Goal: Complete application form

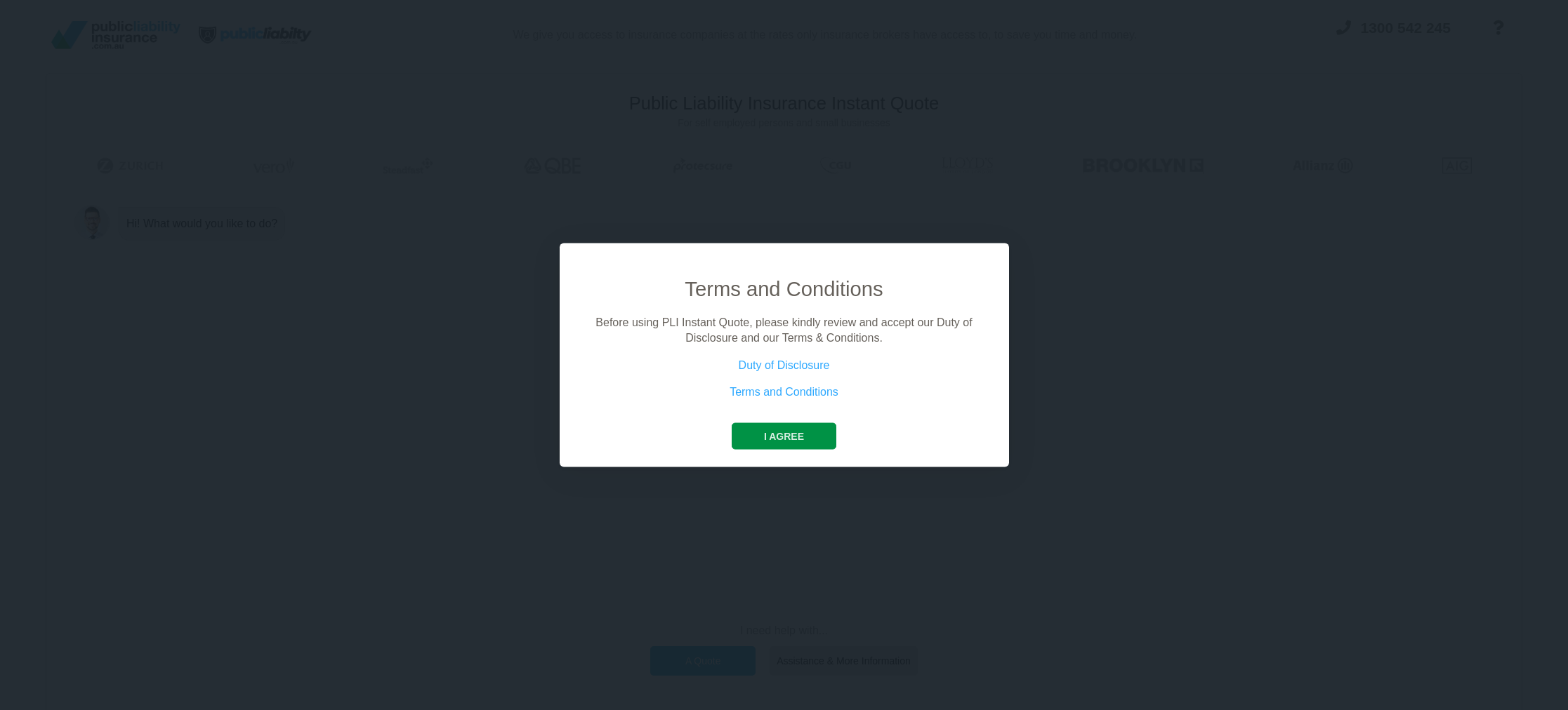
click at [793, 429] on button "I agree" at bounding box center [783, 436] width 105 height 26
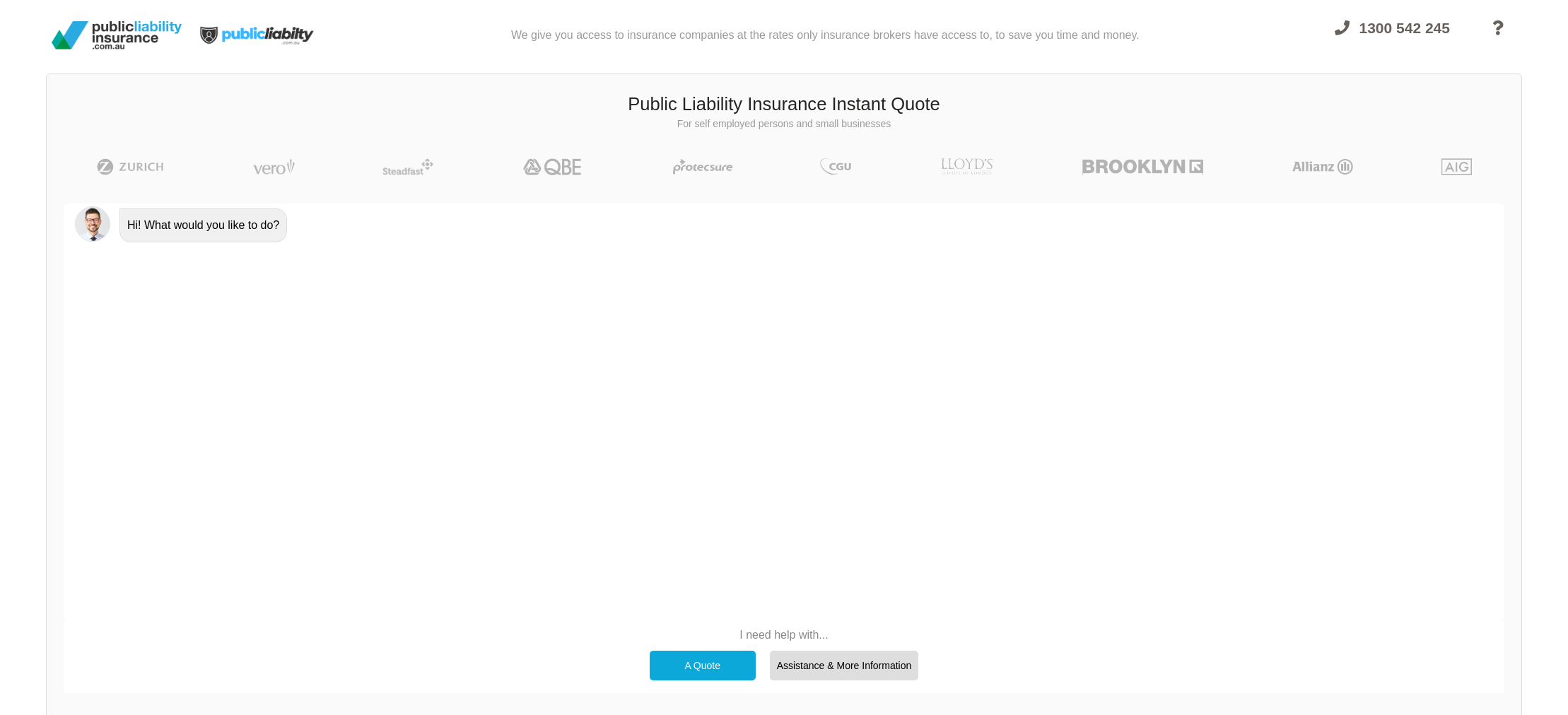
click at [804, 636] on p "I need help with..." at bounding box center [784, 635] width 283 height 16
click at [802, 670] on div "Assistance & More Information" at bounding box center [844, 666] width 149 height 30
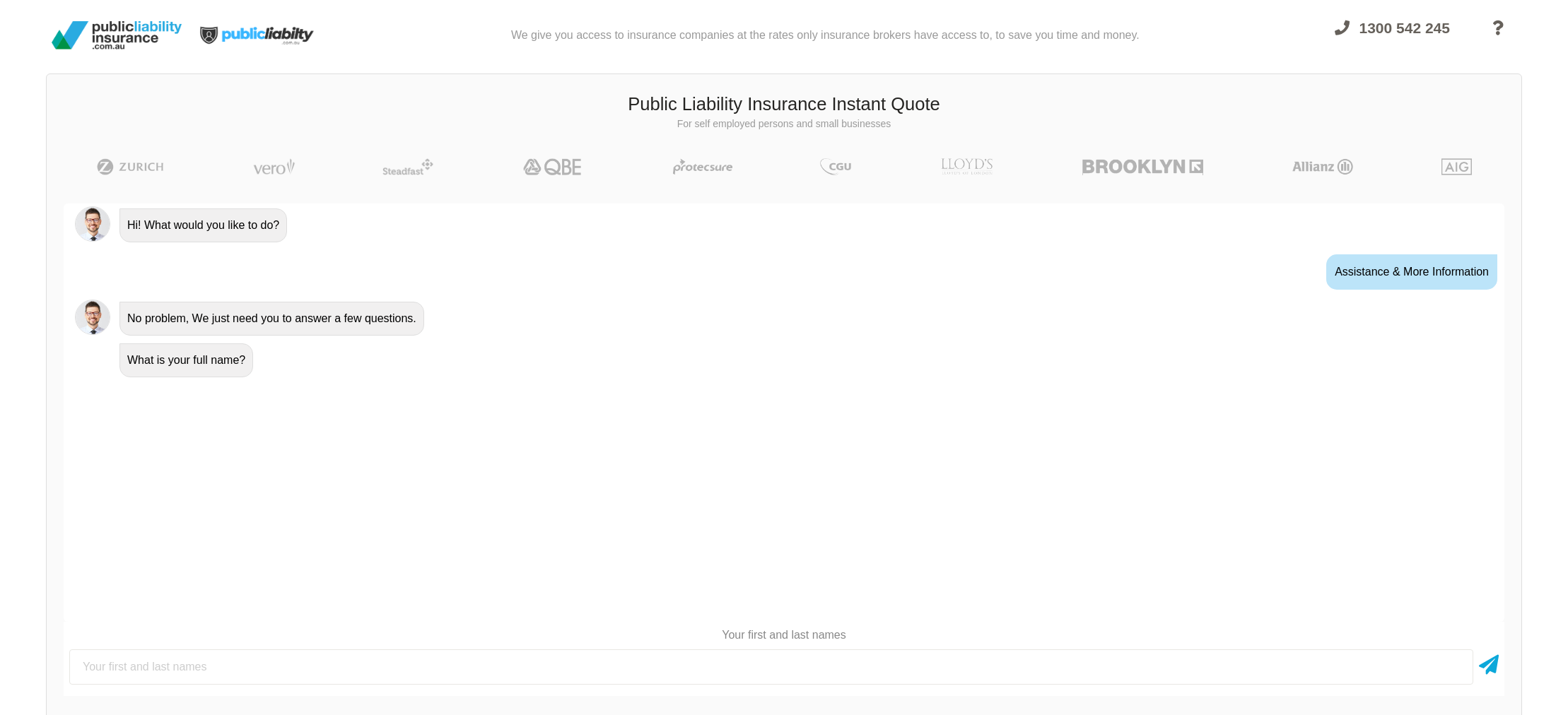
click at [288, 657] on input "text" at bounding box center [771, 666] width 1404 height 35
type input "[PERSON_NAME]"
click at [1493, 668] on icon at bounding box center [1488, 662] width 20 height 26
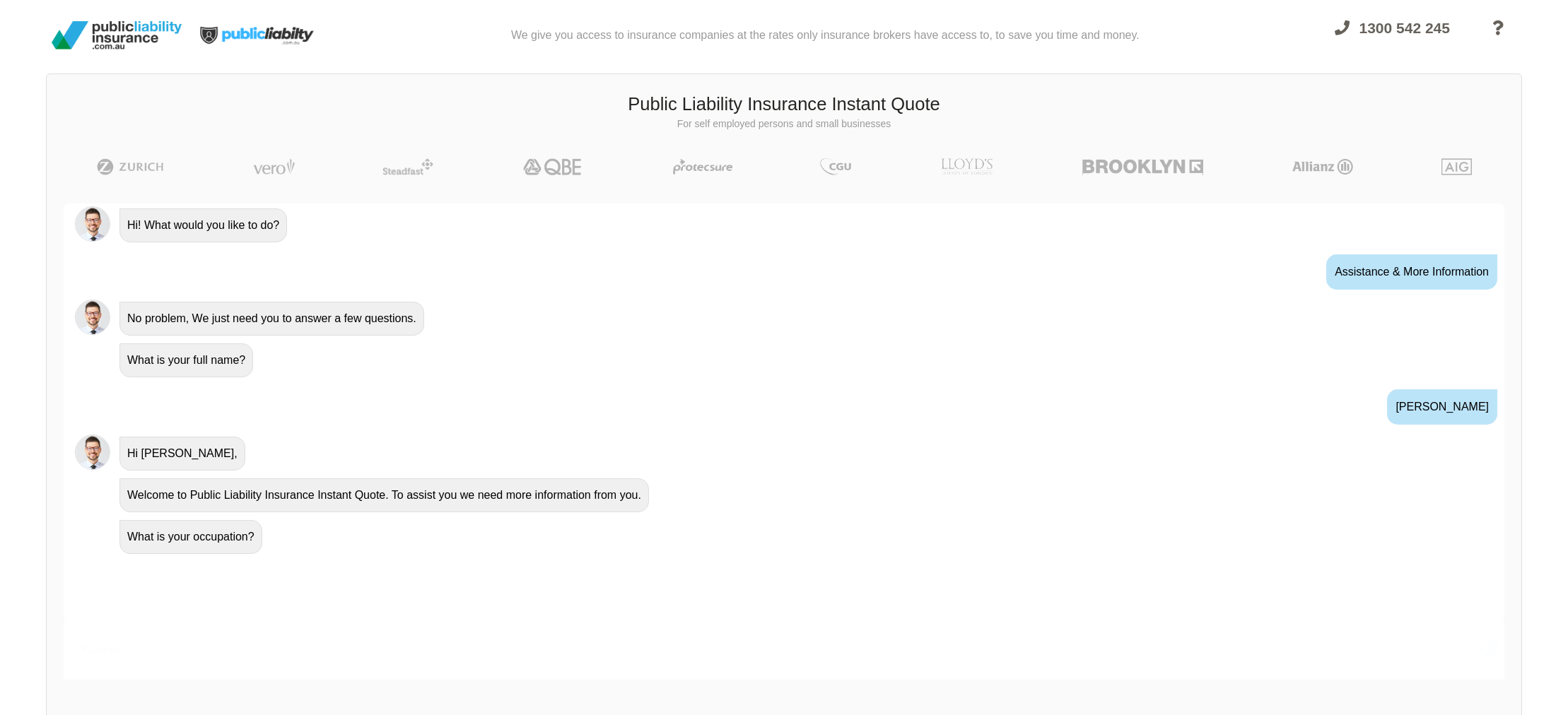
type input "Cleaner"
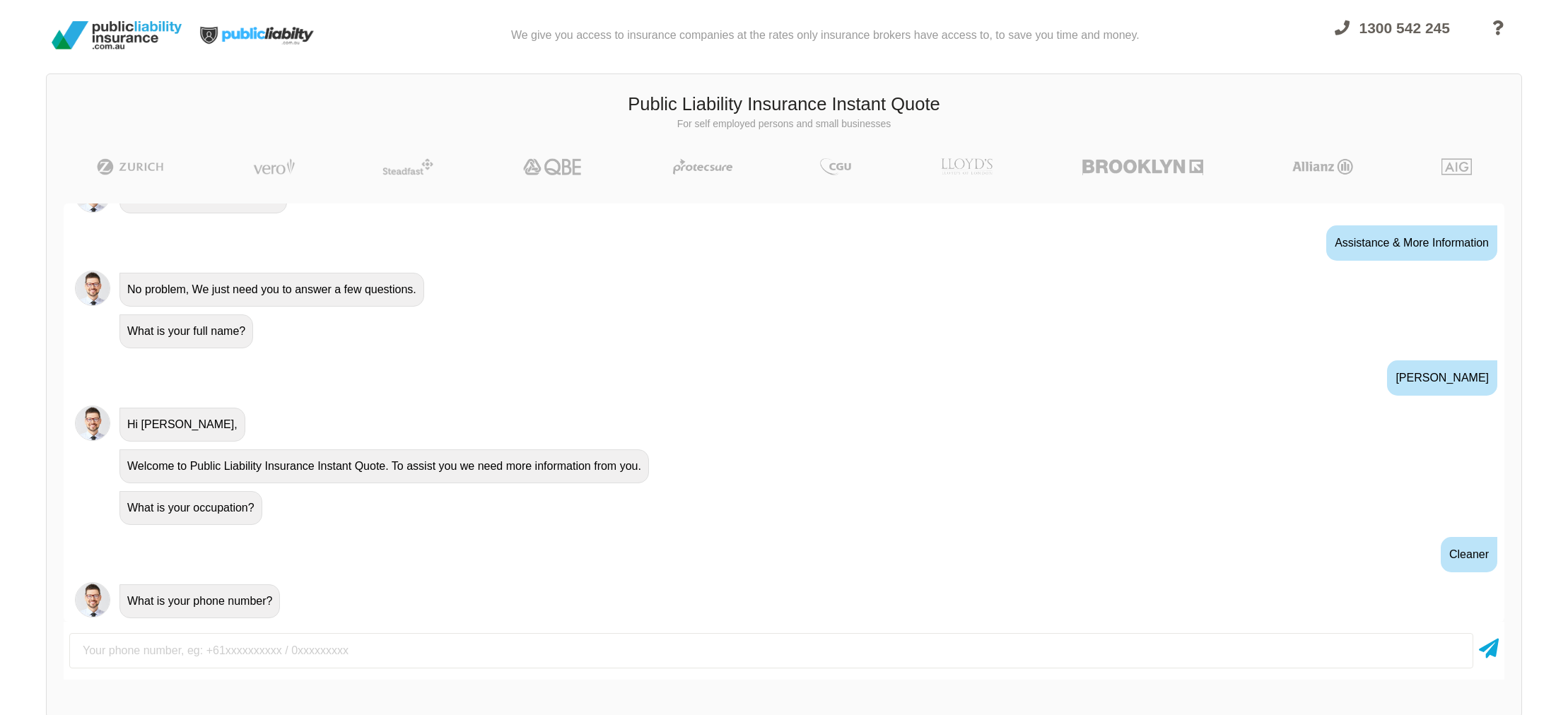
click at [209, 645] on input "text" at bounding box center [771, 651] width 1404 height 35
click at [221, 641] on input "text" at bounding box center [771, 651] width 1404 height 35
click at [187, 656] on input "text" at bounding box center [771, 651] width 1404 height 35
type input "0485857221"
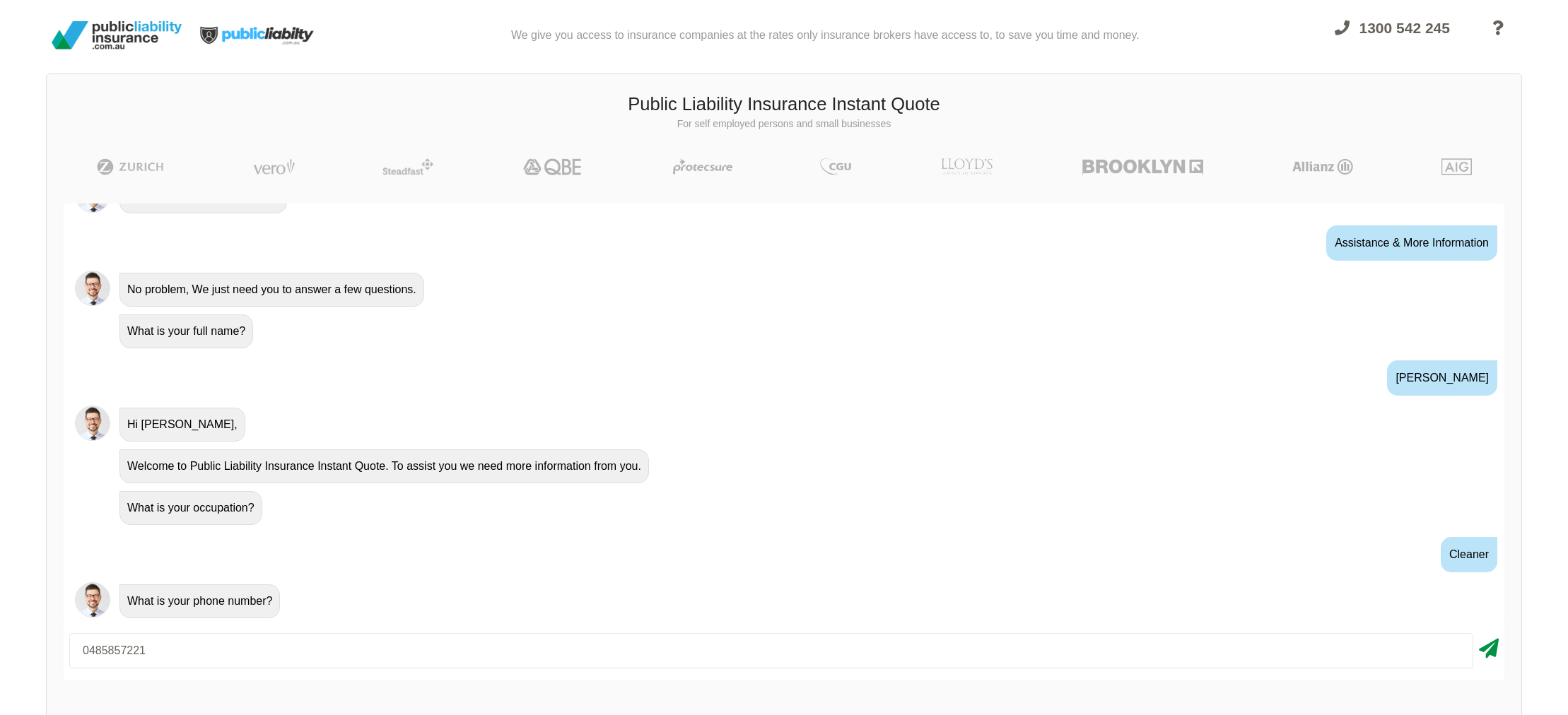
click at [1491, 656] on icon at bounding box center [1488, 646] width 20 height 26
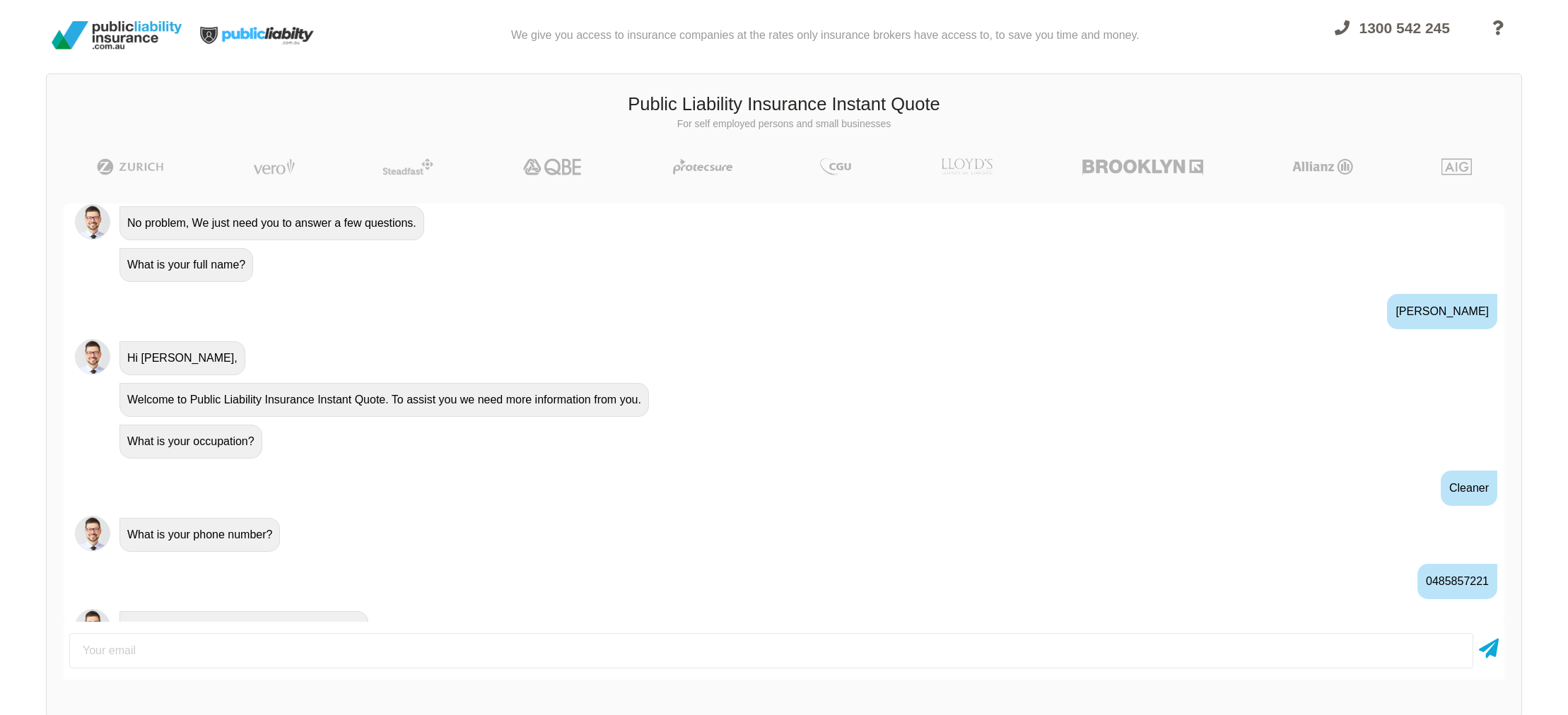
scroll to position [122, 0]
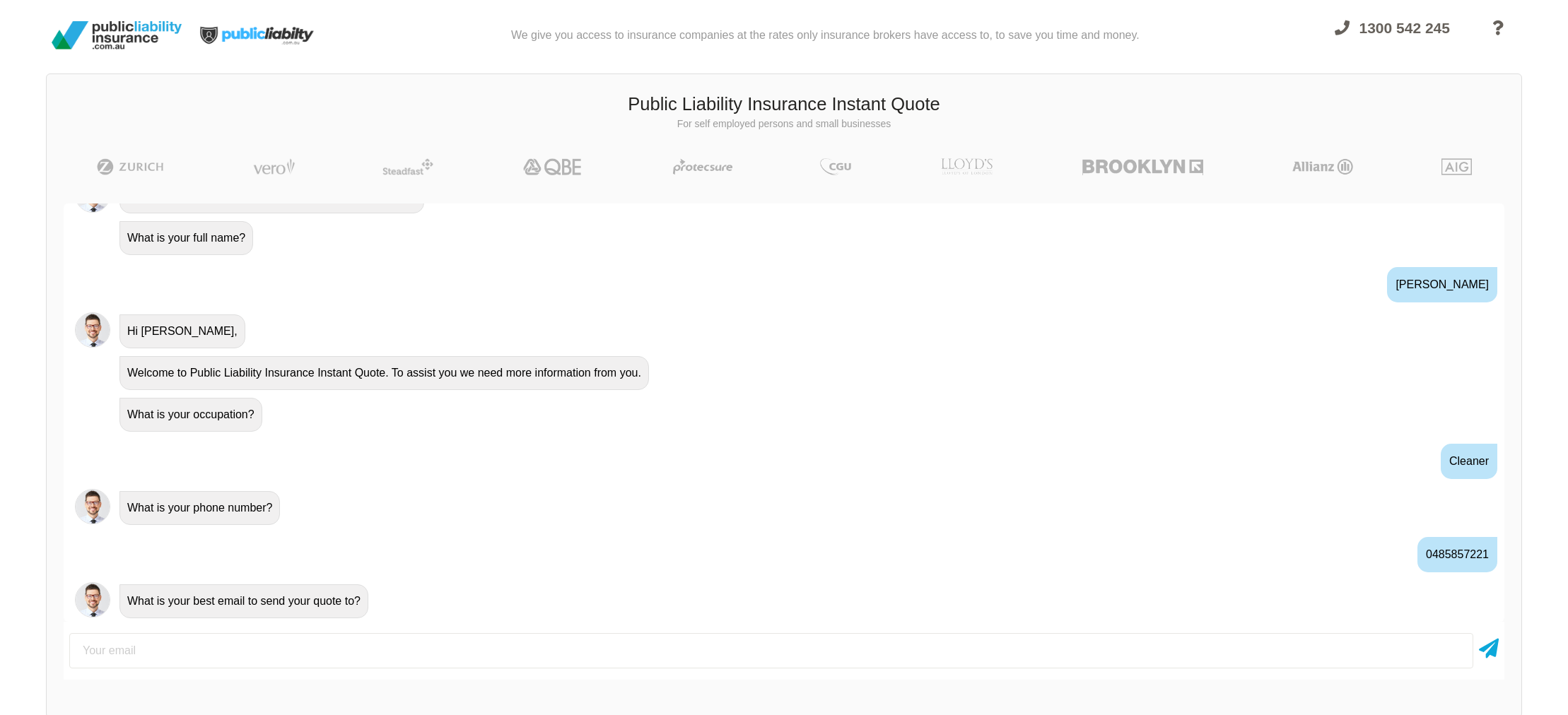
click at [377, 645] on input "email" at bounding box center [771, 651] width 1404 height 35
type input "[EMAIL_ADDRESS][DOMAIN_NAME]"
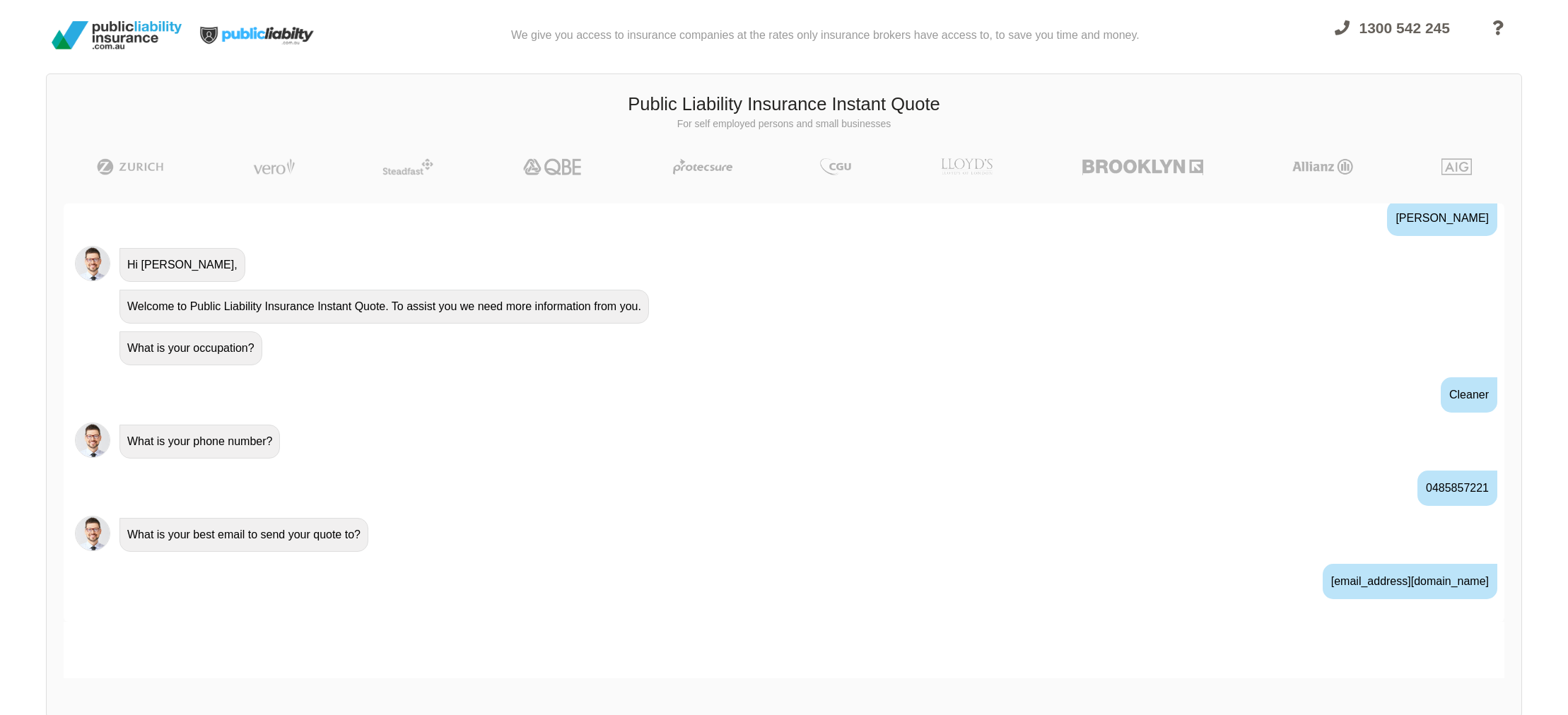
scroll to position [216, 0]
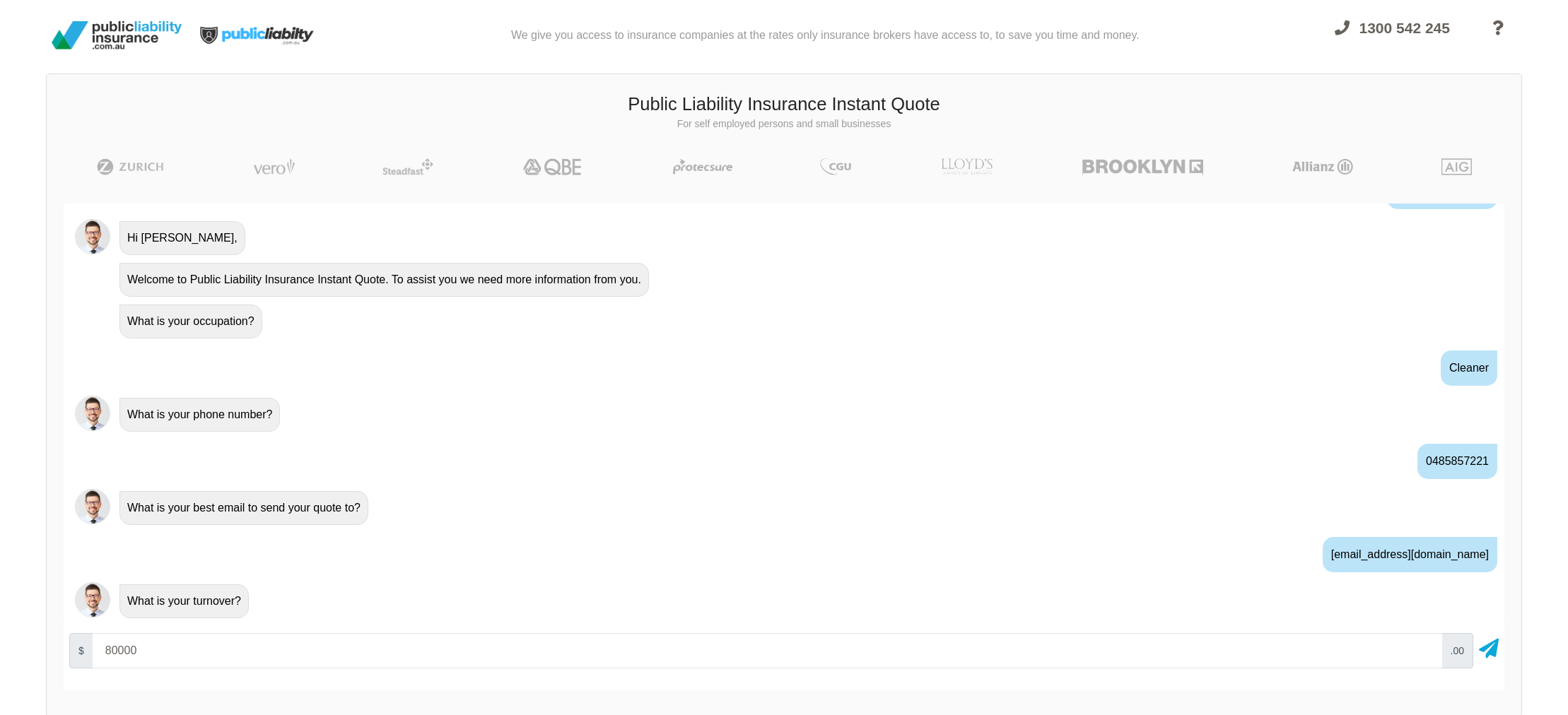
type input "80000"
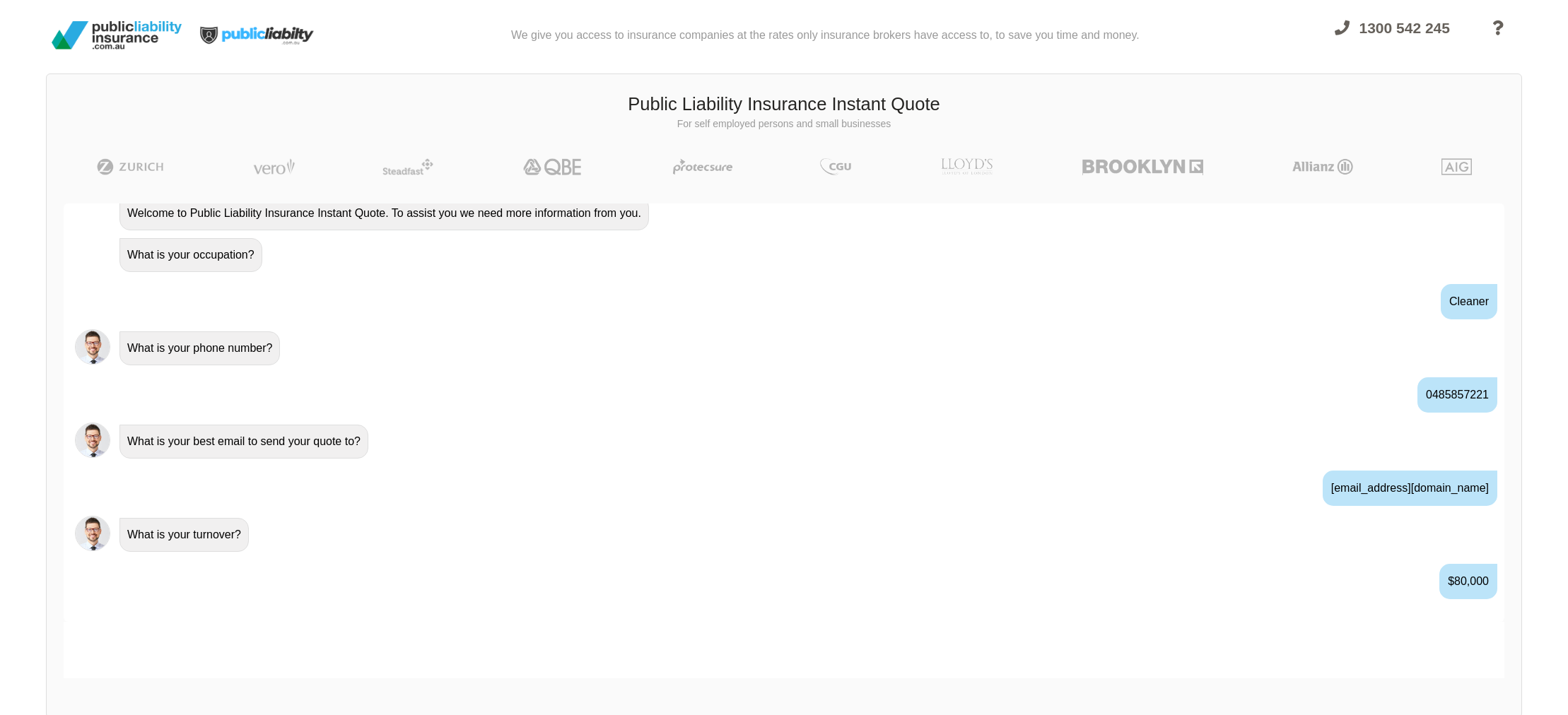
scroll to position [309, 0]
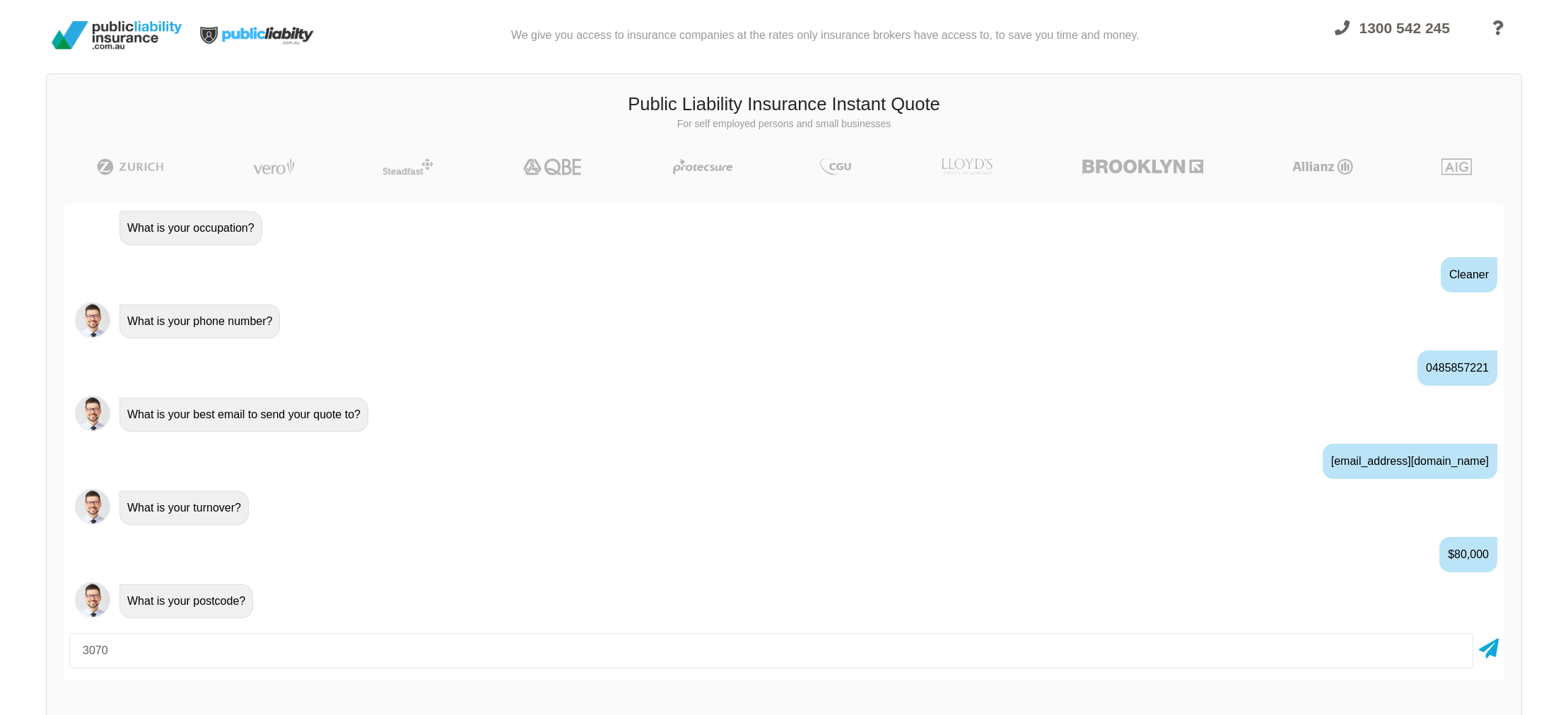
type input "3070"
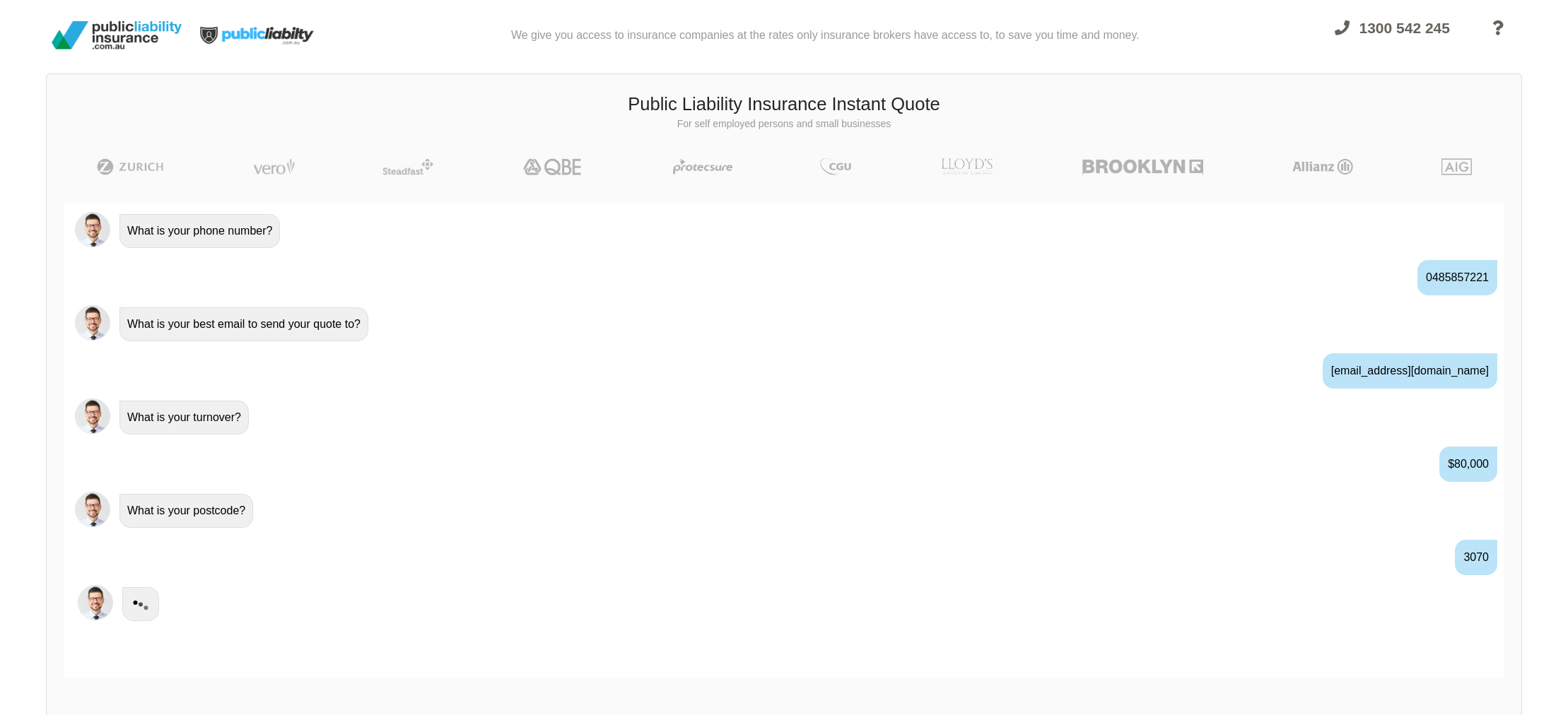
scroll to position [402, 0]
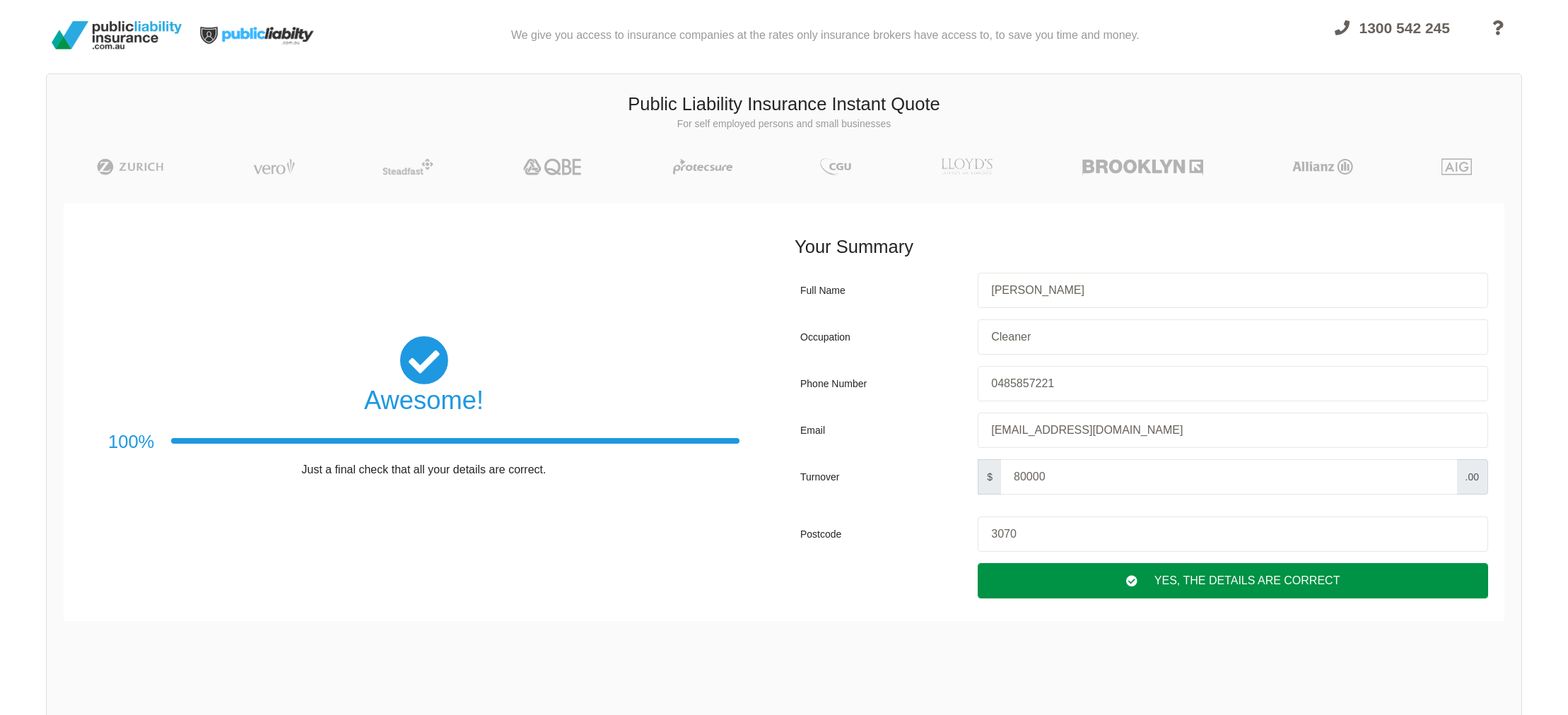
click at [1099, 587] on div "Yes, The Details are correct" at bounding box center [1233, 580] width 510 height 35
